Goal: Navigation & Orientation: Find specific page/section

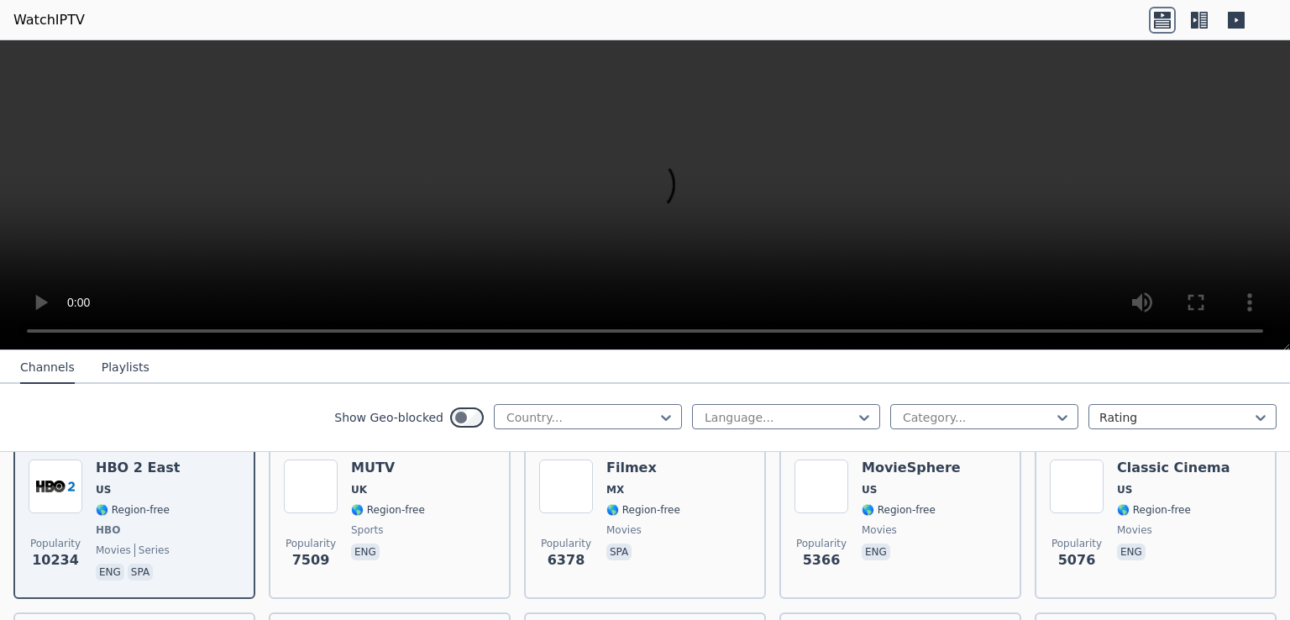
scroll to position [336, 0]
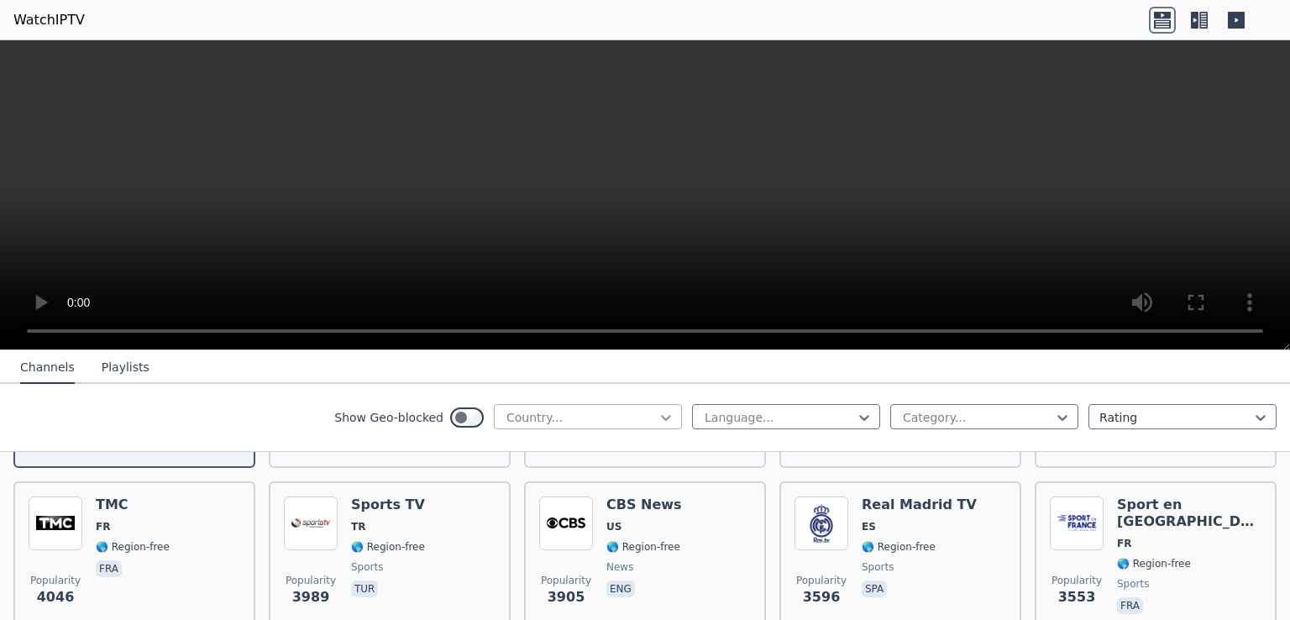
click at [658, 415] on icon at bounding box center [666, 417] width 17 height 17
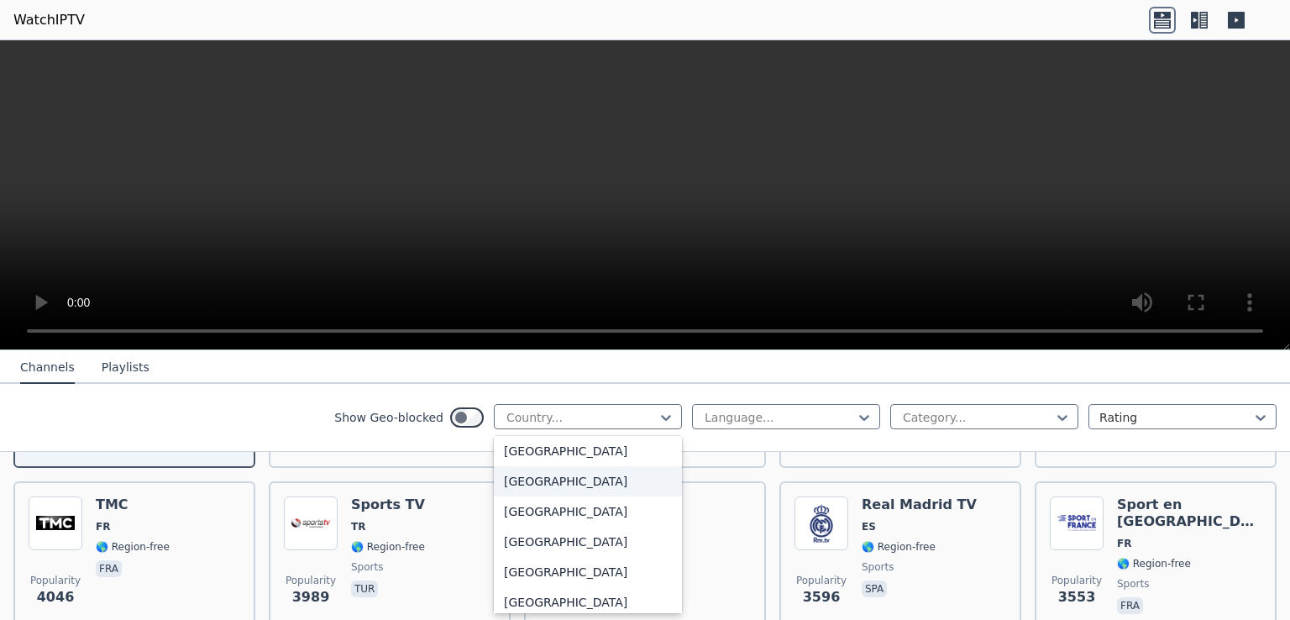
scroll to position [5207, 0]
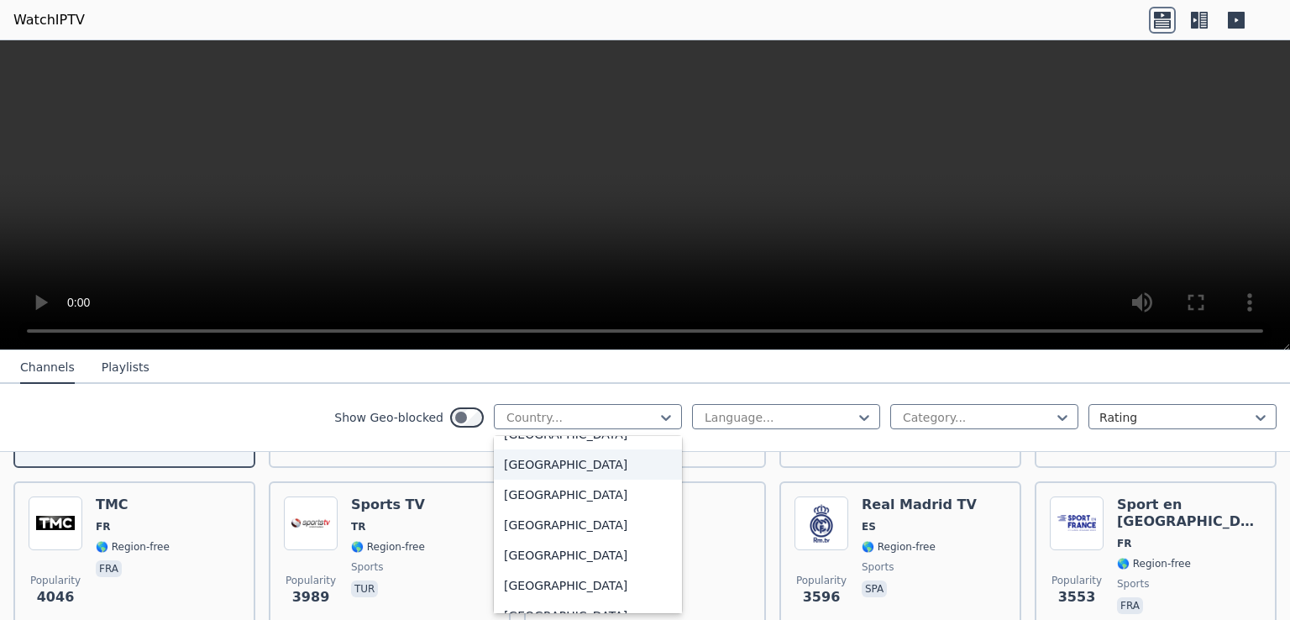
click at [545, 468] on div "[GEOGRAPHIC_DATA]" at bounding box center [588, 464] width 188 height 30
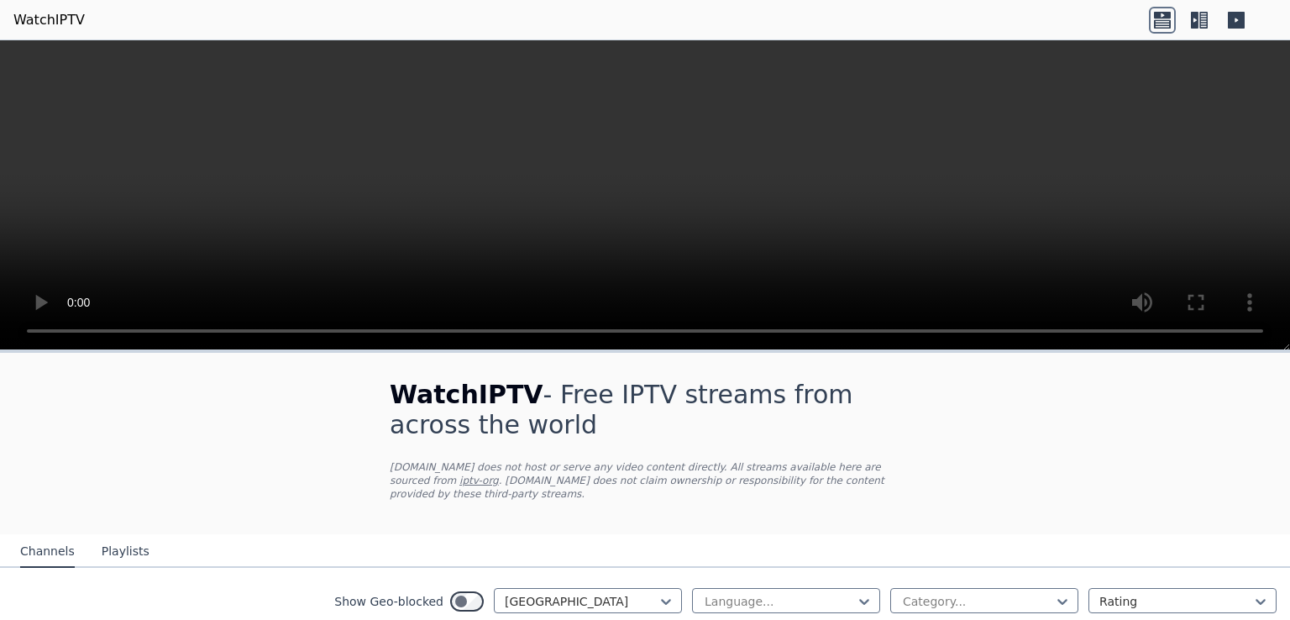
scroll to position [252, 0]
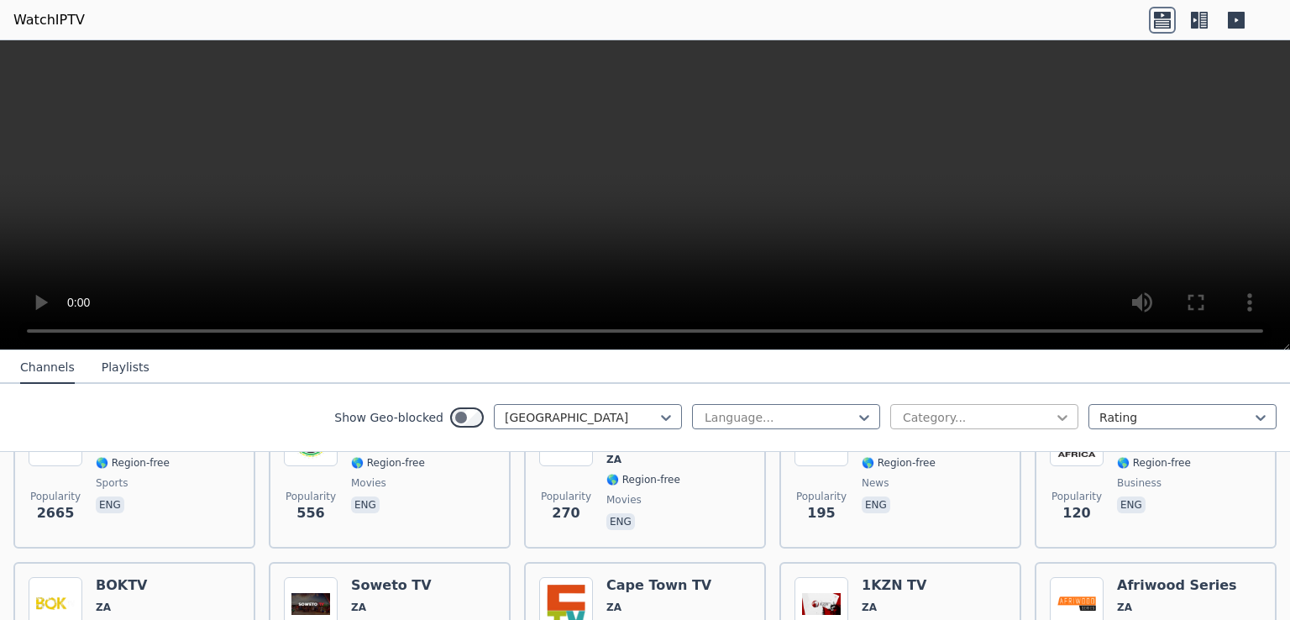
click at [1054, 420] on icon at bounding box center [1062, 417] width 17 height 17
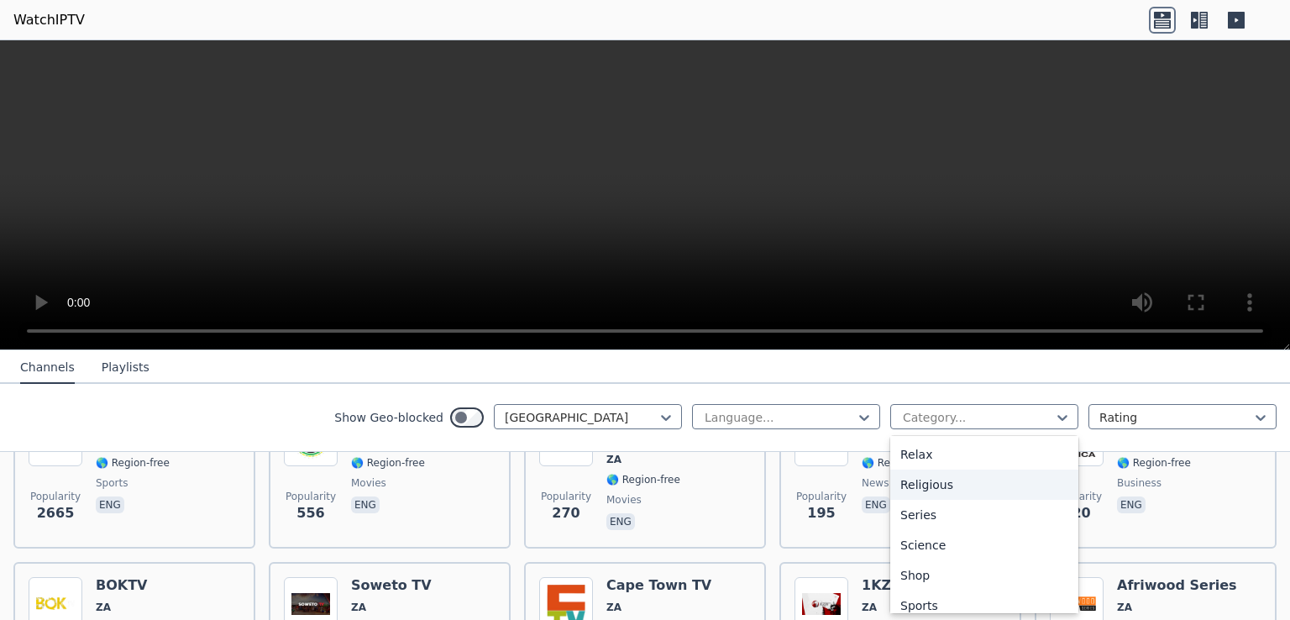
scroll to position [645, 0]
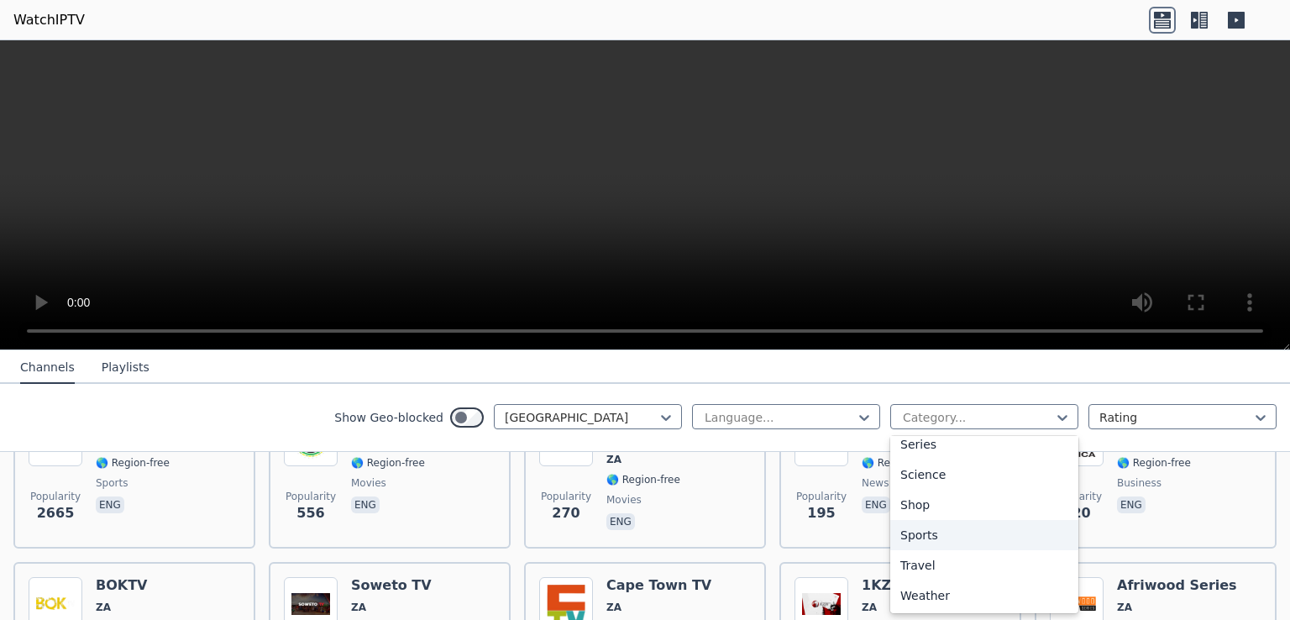
click at [919, 536] on div "Sports" at bounding box center [984, 535] width 188 height 30
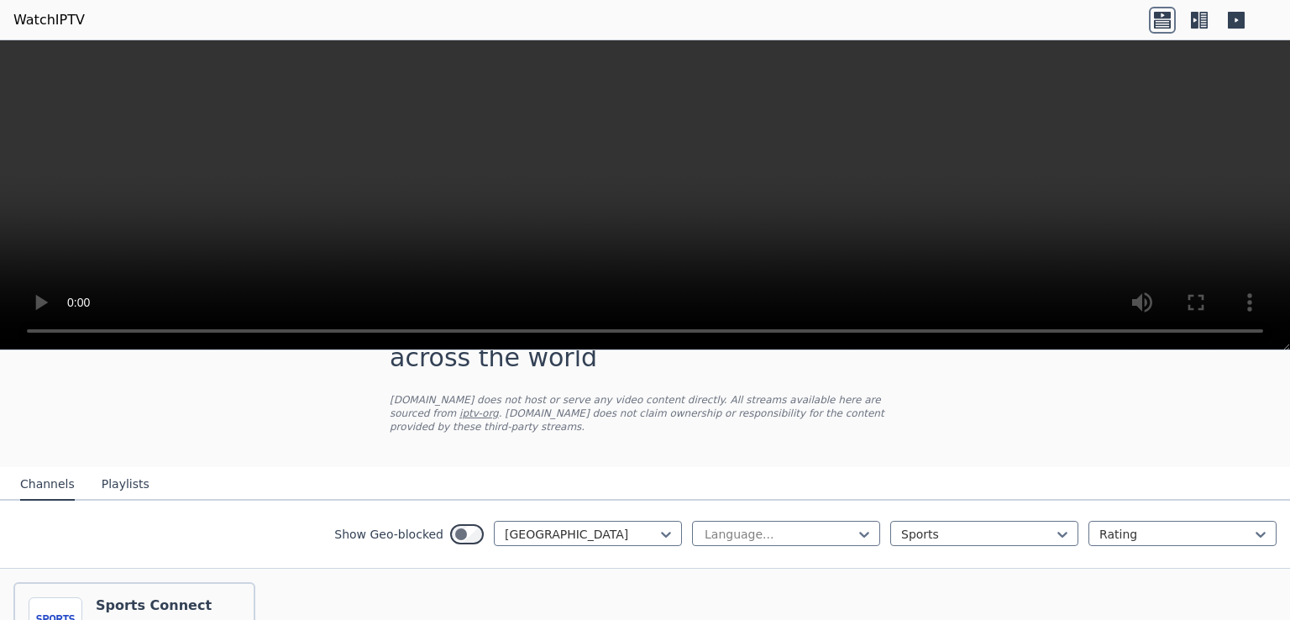
scroll to position [151, 0]
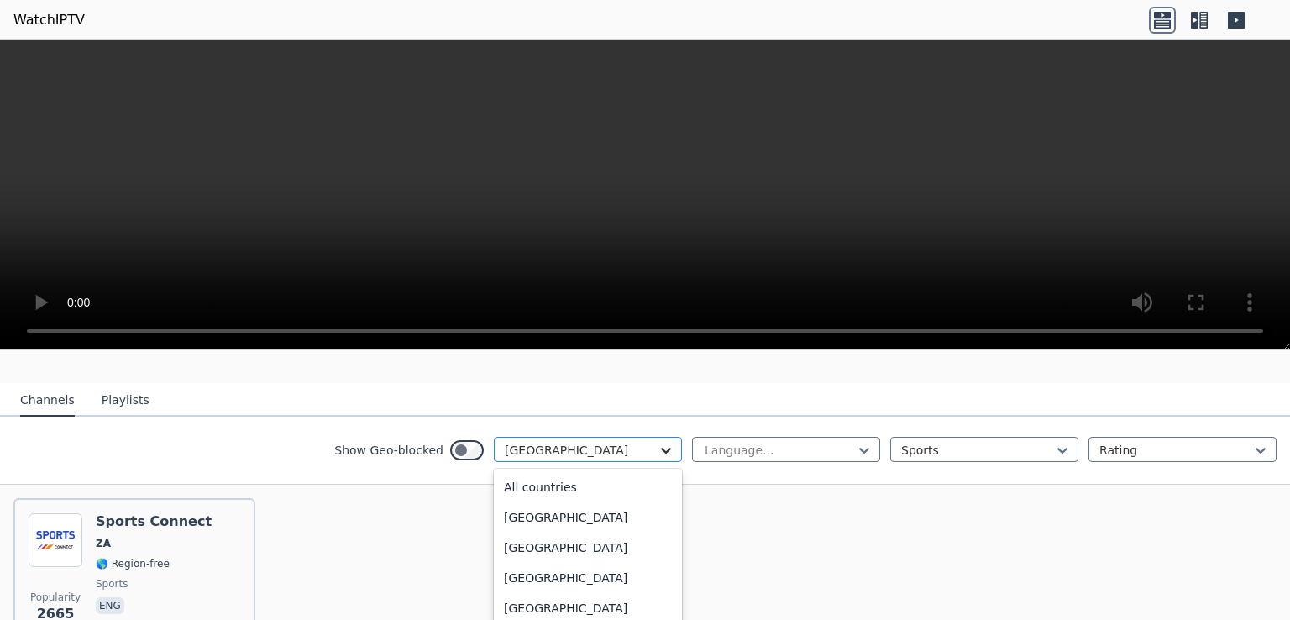
click at [658, 442] on icon at bounding box center [666, 450] width 17 height 17
click at [568, 536] on div "[GEOGRAPHIC_DATA]" at bounding box center [588, 551] width 188 height 30
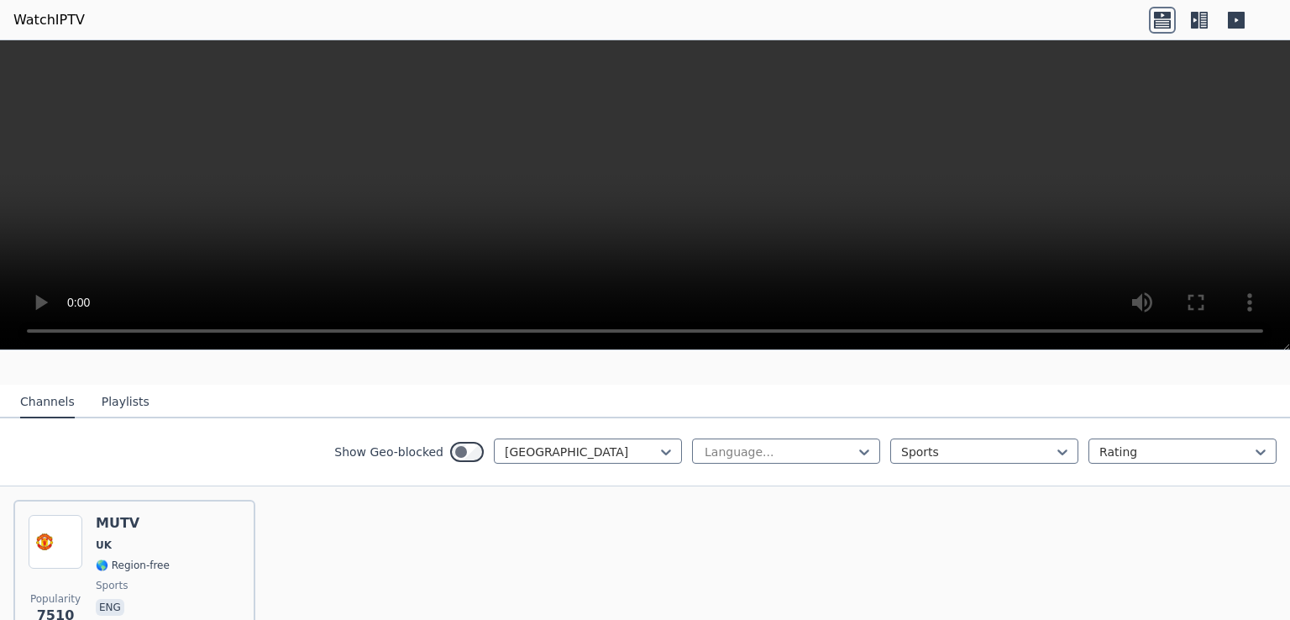
scroll to position [67, 0]
